Goal: Find specific page/section: Find specific page/section

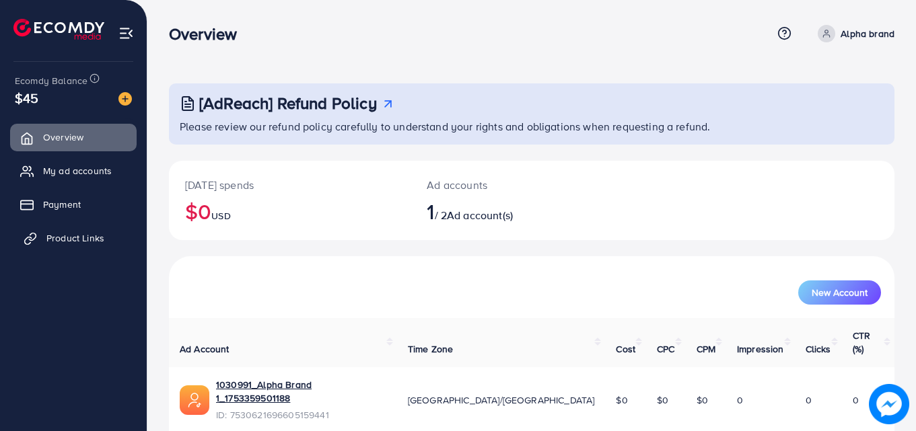
click at [60, 236] on span "Product Links" at bounding box center [75, 238] width 58 height 13
